Goal: Transaction & Acquisition: Purchase product/service

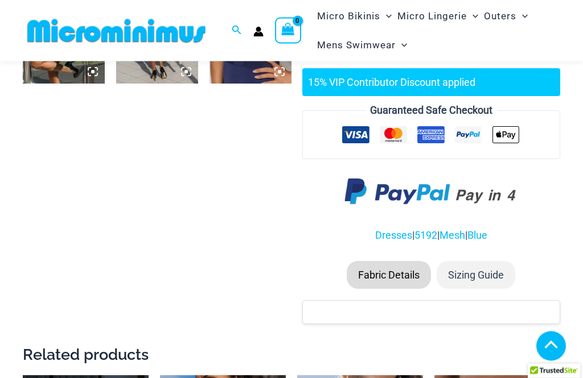
scroll to position [802, 0]
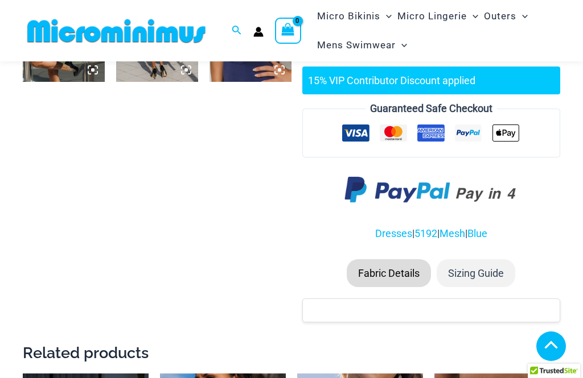
click at [486, 263] on li "Sizing Guide" at bounding box center [475, 273] width 79 height 28
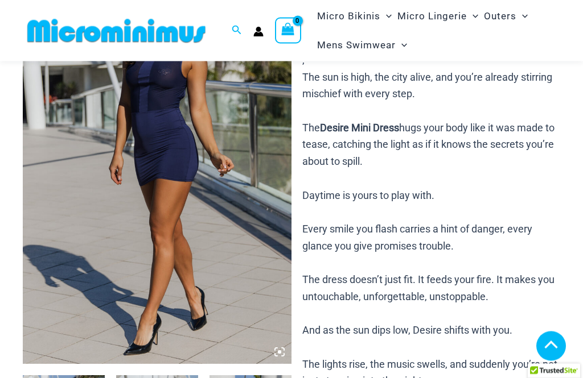
scroll to position [0, 0]
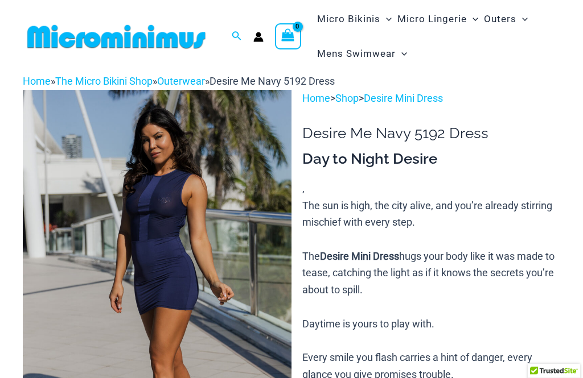
click at [45, 39] on img at bounding box center [116, 37] width 187 height 26
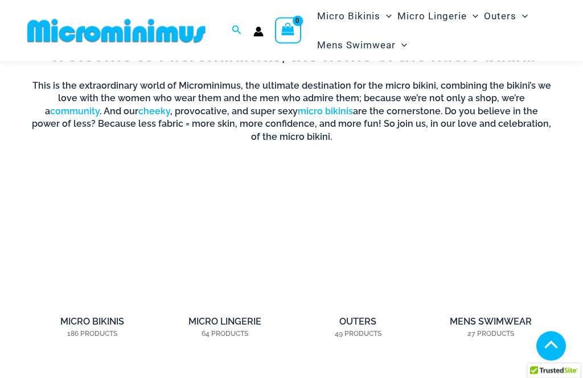
scroll to position [604, 0]
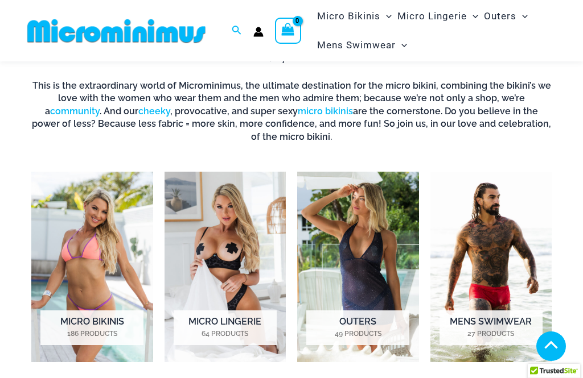
click at [381, 317] on h2 "Outers 49 Products" at bounding box center [357, 328] width 103 height 35
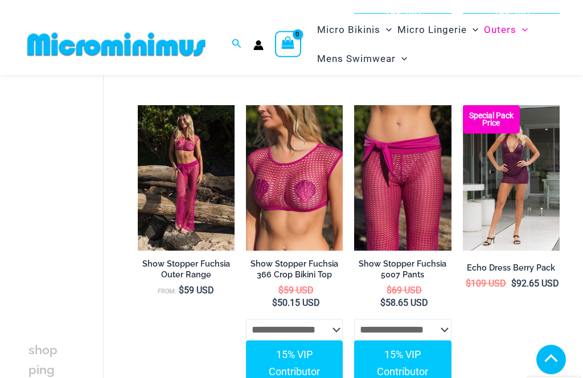
scroll to position [1172, 0]
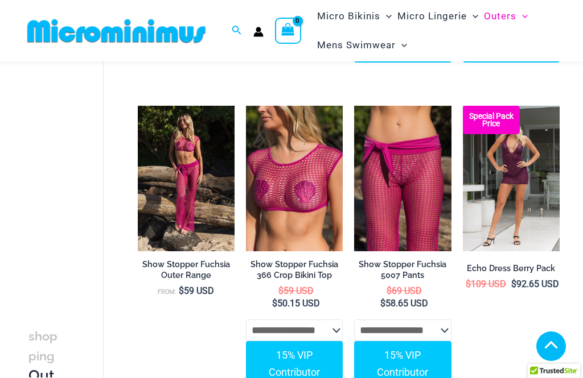
click at [463, 106] on img at bounding box center [463, 106] width 0 height 0
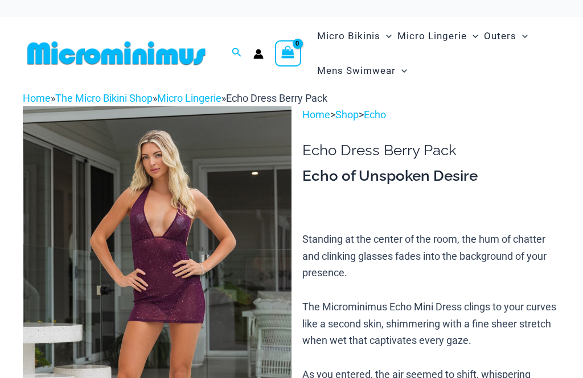
scroll to position [76, 0]
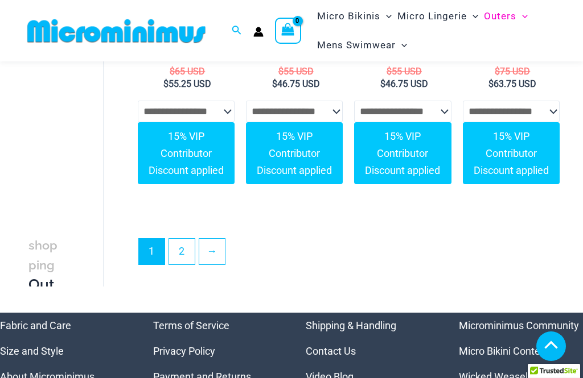
scroll to position [2810, 0]
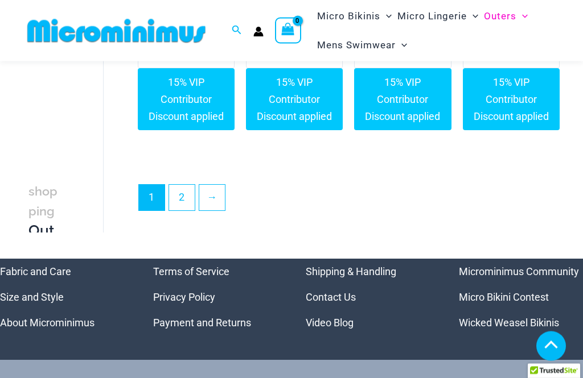
click at [180, 189] on link "2" at bounding box center [182, 198] width 26 height 26
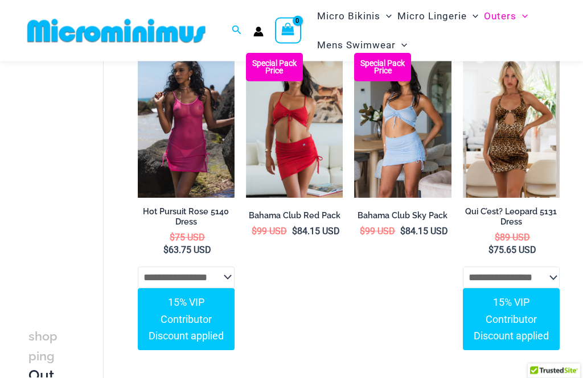
scroll to position [81, 0]
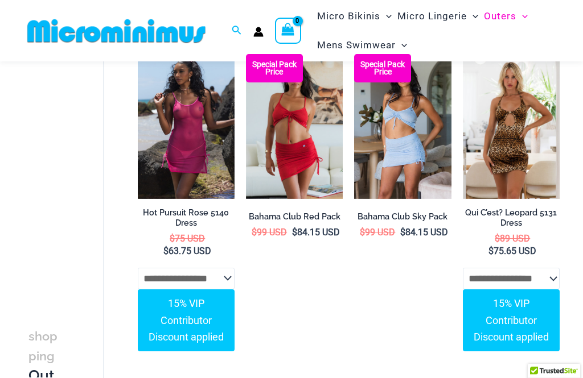
click at [523, 220] on h2 "Qui C’est? Leopard 5131 Dress" at bounding box center [511, 218] width 97 height 21
